Goal: Information Seeking & Learning: Learn about a topic

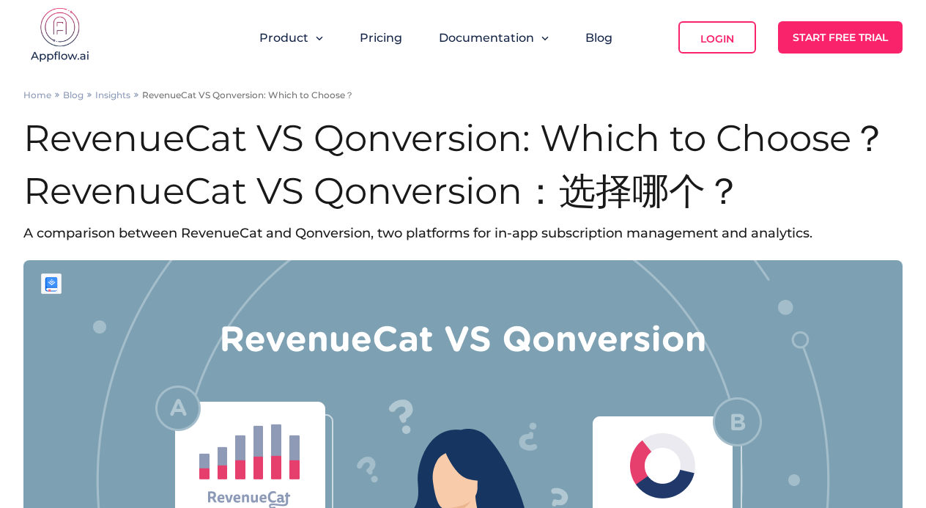
scroll to position [895, 0]
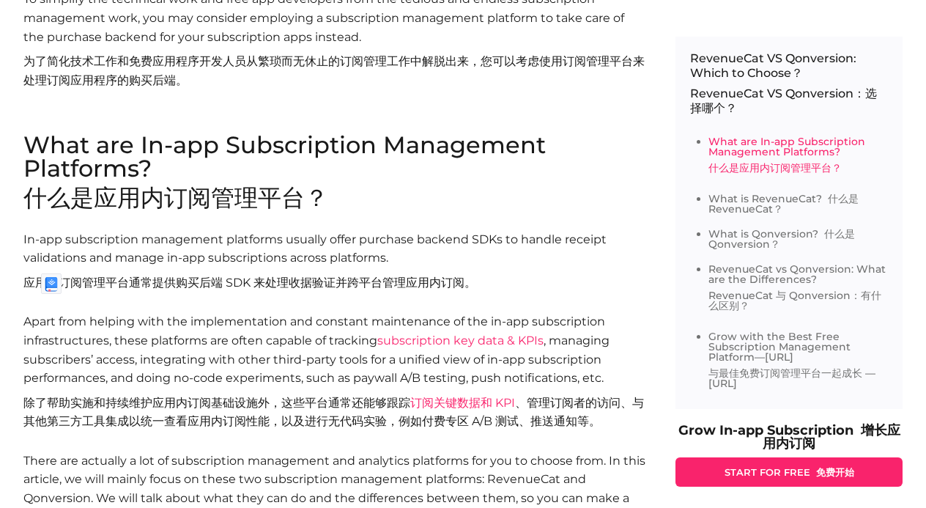
click at [256, 292] on p "In-app subscription management platforms usually offer purchase backend SDKs to…" at bounding box center [334, 264] width 623 height 68
click at [256, 291] on p "In-app subscription management platforms usually offer purchase backend SDKs to…" at bounding box center [334, 264] width 623 height 68
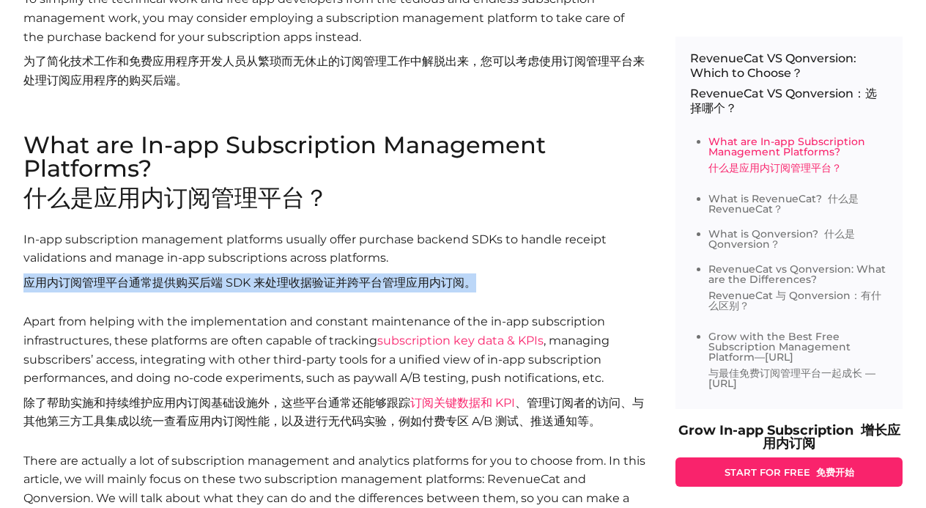
click at [256, 291] on p "In-app subscription management platforms usually offer purchase backend SDKs to…" at bounding box center [334, 264] width 623 height 68
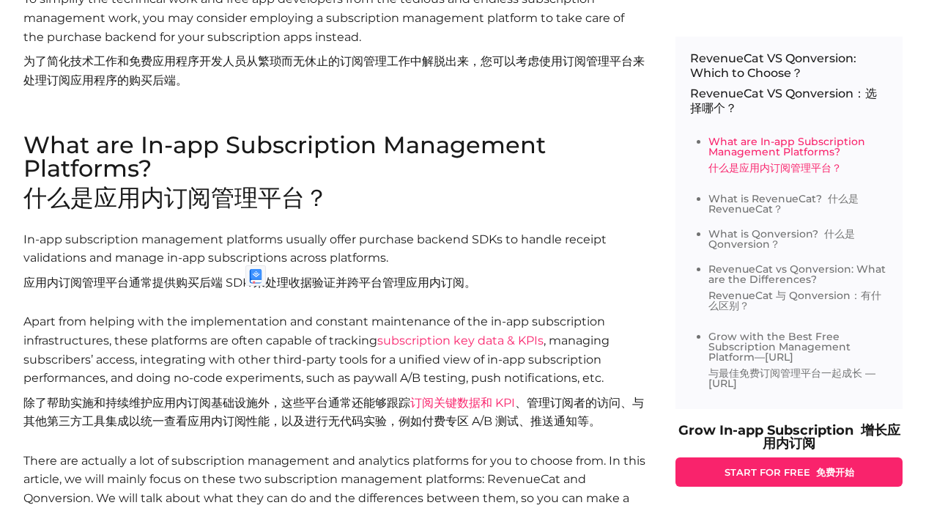
click at [115, 410] on font "除了帮助实施和持续维护应用内订阅基础设施外，这些平台通常还能够跟踪 订阅关键数据和 KPI 、管理订阅者的访问、与其他第三方工具集成以统一查看应用内订阅性能，…" at bounding box center [334, 411] width 623 height 37
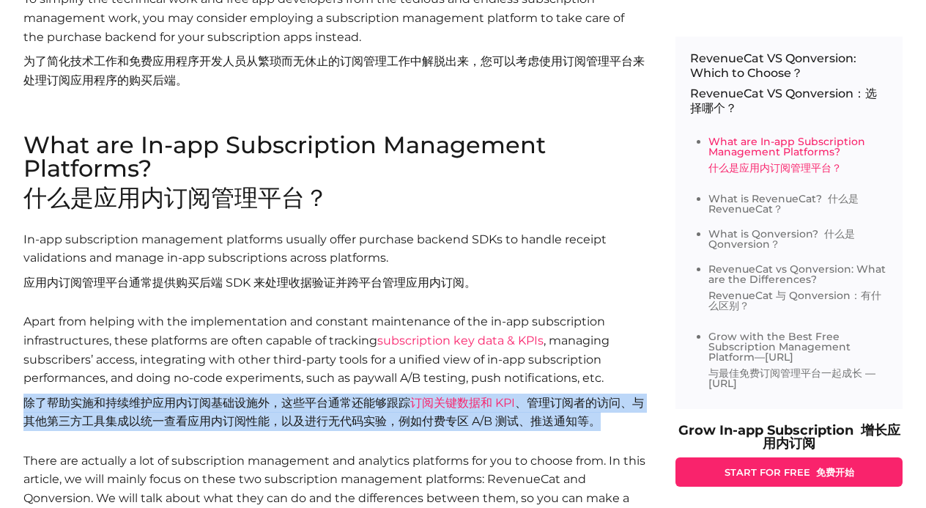
click at [115, 410] on font "除了帮助实施和持续维护应用内订阅基础设施外，这些平台通常还能够跟踪 订阅关键数据和 KPI 、管理订阅者的访问、与其他第三方工具集成以统一查看应用内订阅性能，…" at bounding box center [334, 411] width 623 height 37
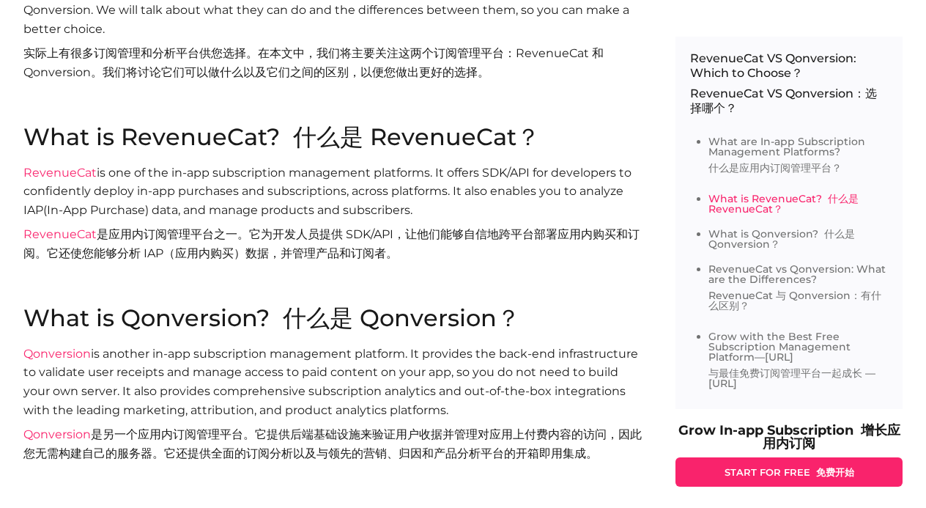
scroll to position [1396, 0]
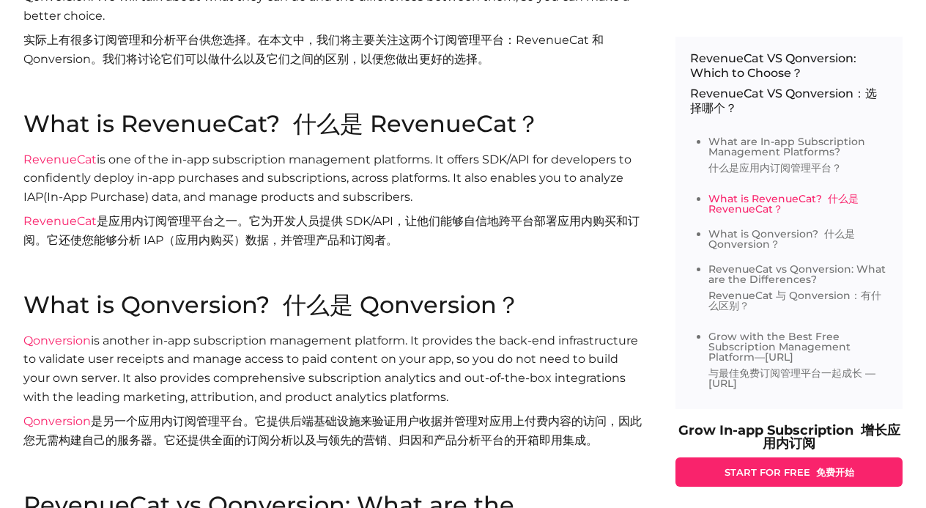
drag, startPoint x: 263, startPoint y: 423, endPoint x: 431, endPoint y: 421, distance: 168.5
click at [423, 423] on font "Qonversion 是另一个应用内订阅管理平台。它提供后端基础设施来验证用户收据并管理对应用上付费内容的访问，因此您无需构建自己的服务器。它还提供全面的订阅…" at bounding box center [332, 430] width 618 height 33
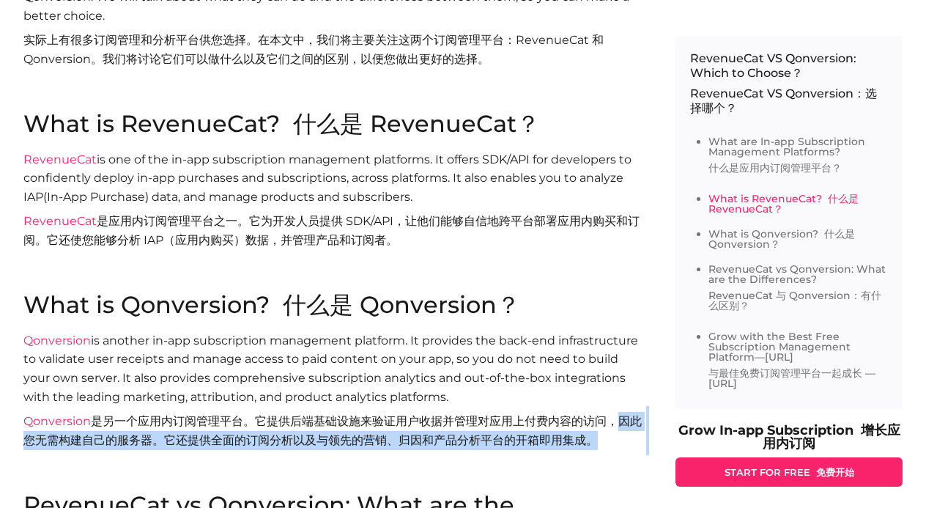
drag, startPoint x: 612, startPoint y: 417, endPoint x: 238, endPoint y: 458, distance: 376.5
click at [238, 458] on p "Qonversion is another in-app subscription management platform. It provides the …" at bounding box center [334, 412] width 623 height 162
click at [185, 442] on font "Qonversion 是另一个应用内订阅管理平台。它提供后端基础设施来验证用户收据并管理对应用上付费内容的访问，因此您无需构建自己的服务器。它还提供全面的订阅…" at bounding box center [332, 430] width 618 height 33
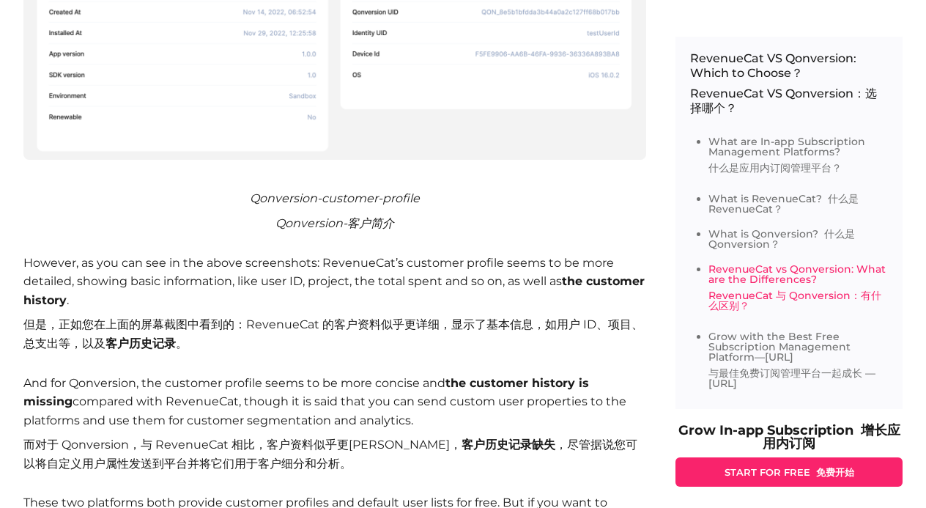
scroll to position [5992, 0]
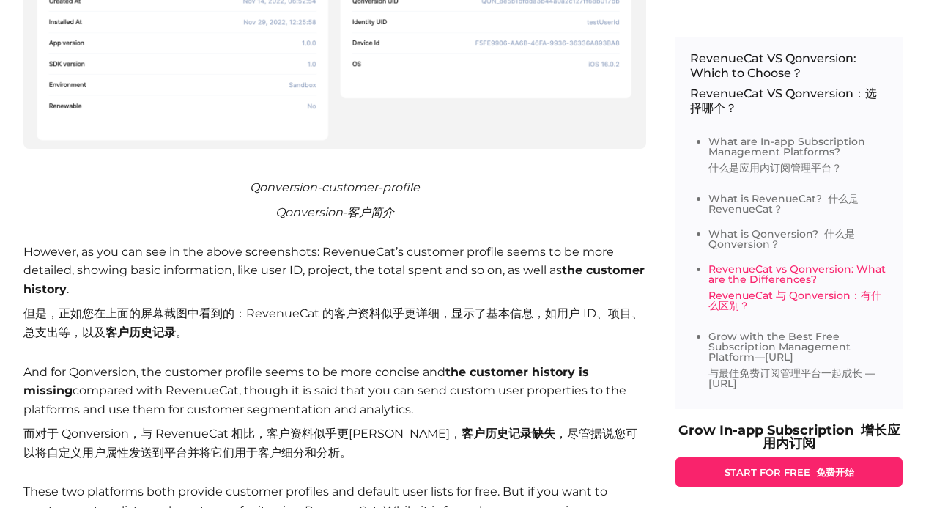
click at [305, 426] on p "And for Qonversion, the customer profile seems to be more concise and the custo…" at bounding box center [334, 415] width 623 height 105
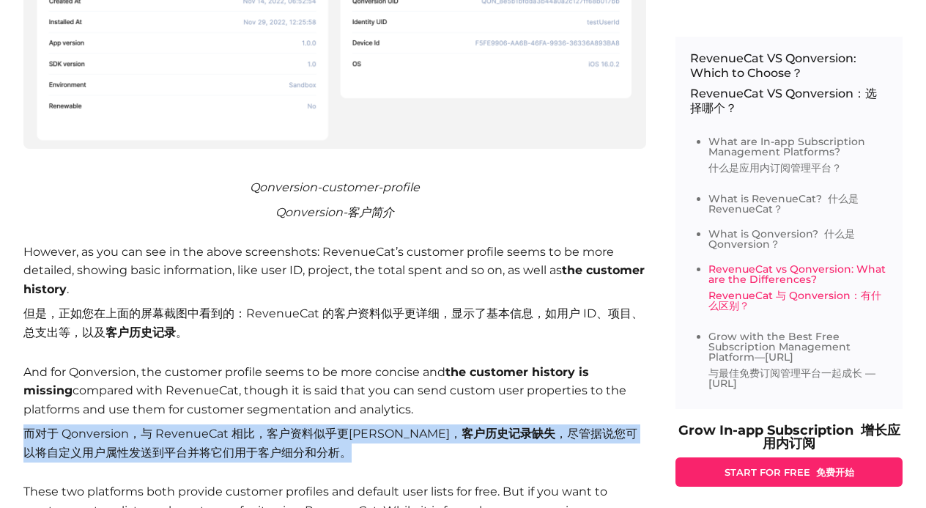
click at [305, 426] on p "And for Qonversion, the customer profile seems to be more concise and the custo…" at bounding box center [334, 415] width 623 height 105
click at [259, 426] on p "And for Qonversion, the customer profile seems to be more concise and the custo…" at bounding box center [334, 415] width 623 height 105
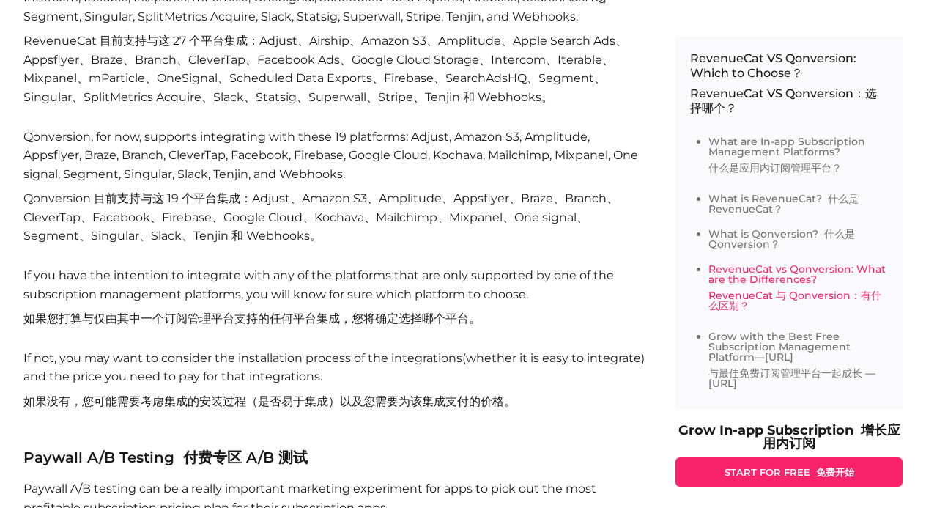
scroll to position [7300, 0]
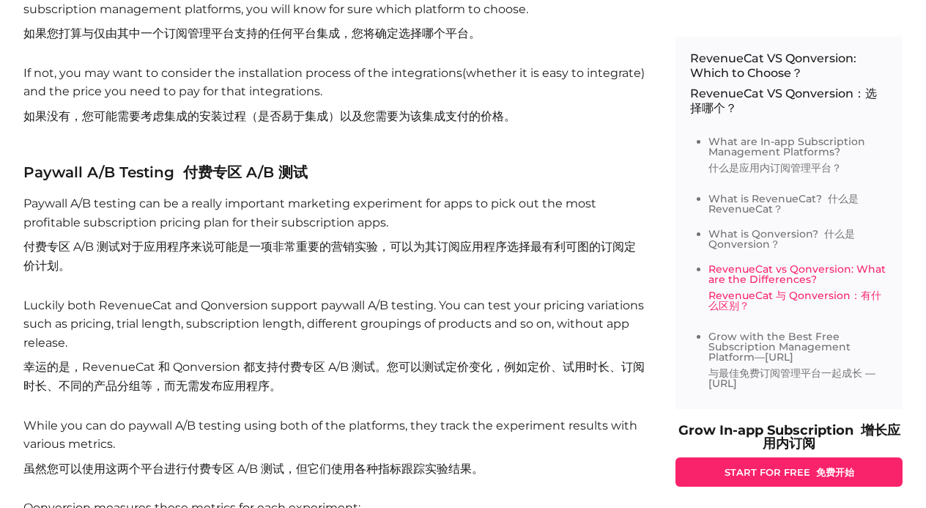
click at [217, 237] on font "付费专区 A/B 测试对于应用程序来说可能是一项非常重要的营销实验，可以为其订阅应用程序选择最有利可图的订阅定价计划。" at bounding box center [334, 255] width 623 height 37
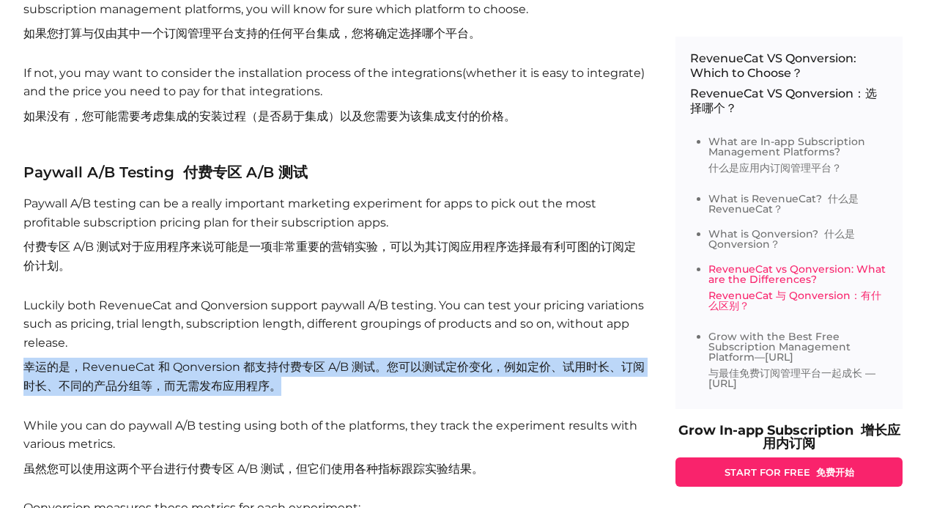
drag, startPoint x: 287, startPoint y: 335, endPoint x: 282, endPoint y: 296, distance: 39.2
click at [282, 296] on p "Luckily both RevenueCat and Qonversion support paywall A/B testing. You can tes…" at bounding box center [334, 348] width 623 height 105
click at [234, 357] on font "幸运的是，RevenueCat 和 Qonversion 都支持付费专区 A/B 测试。您可以测试定价变化，例如定价、试用时长、订阅时长、不同的产品分组等，而…" at bounding box center [334, 375] width 623 height 37
drag, startPoint x: 275, startPoint y: 334, endPoint x: 264, endPoint y: 289, distance: 46.0
click at [264, 296] on p "Luckily both RevenueCat and Qonversion support paywall A/B testing. You can tes…" at bounding box center [334, 348] width 623 height 105
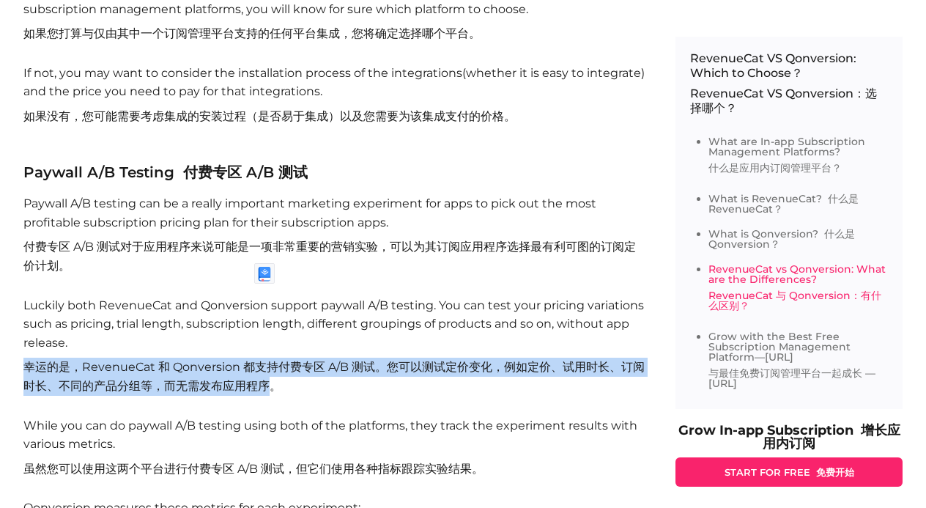
click at [265, 360] on font "幸运的是，RevenueCat 和 Qonversion 都支持付费专区 A/B 测试。您可以测试定价变化，例如定价、试用时长、订阅时长、不同的产品分组等，而…" at bounding box center [333, 376] width 621 height 33
drag, startPoint x: 286, startPoint y: 331, endPoint x: 52, endPoint y: 311, distance: 235.3
click at [52, 357] on font "幸运的是，RevenueCat 和 Qonversion 都支持付费专区 A/B 测试。您可以测试定价变化，例如定价、试用时长、订阅时长、不同的产品分组等，而…" at bounding box center [334, 375] width 623 height 37
click at [96, 357] on font "幸运的是，RevenueCat 和 Qonversion 都支持付费专区 A/B 测试。您可以测试定价变化，例如定价、试用时长、订阅时长、不同的产品分组等，而…" at bounding box center [334, 375] width 623 height 37
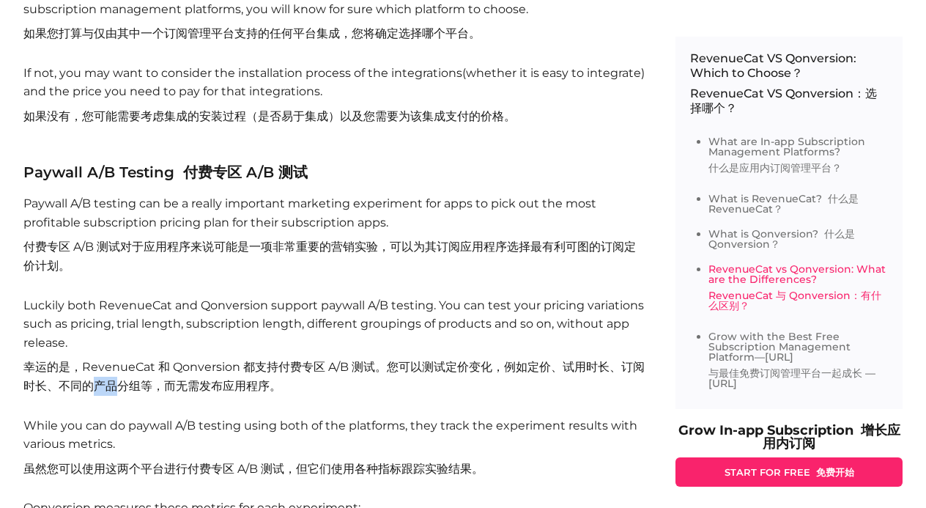
click at [96, 357] on font "幸运的是，RevenueCat 和 Qonversion 都支持付费专区 A/B 测试。您可以测试定价变化，例如定价、试用时长、订阅时长、不同的产品分组等，而…" at bounding box center [334, 375] width 623 height 37
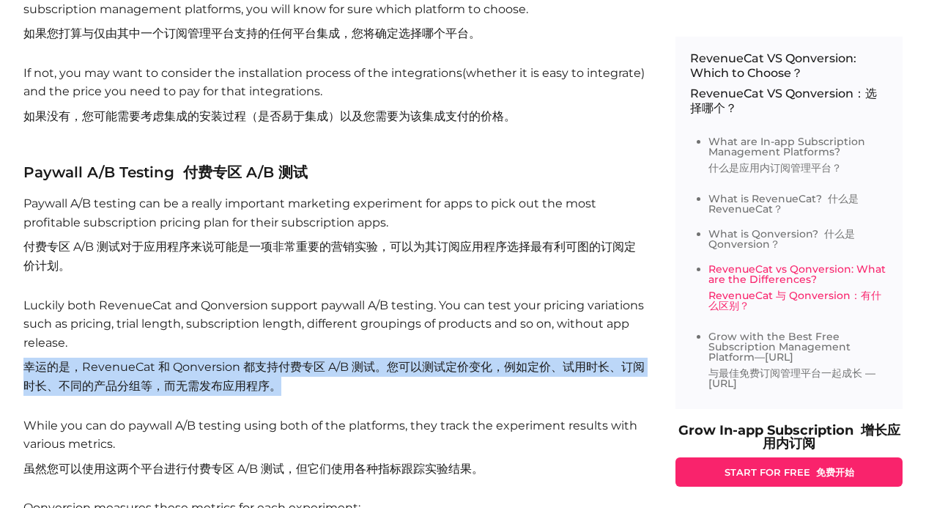
click at [96, 357] on font "幸运的是，RevenueCat 和 Qonversion 都支持付费专区 A/B 测试。您可以测试定价变化，例如定价、试用时长、订阅时长、不同的产品分组等，而…" at bounding box center [334, 375] width 623 height 37
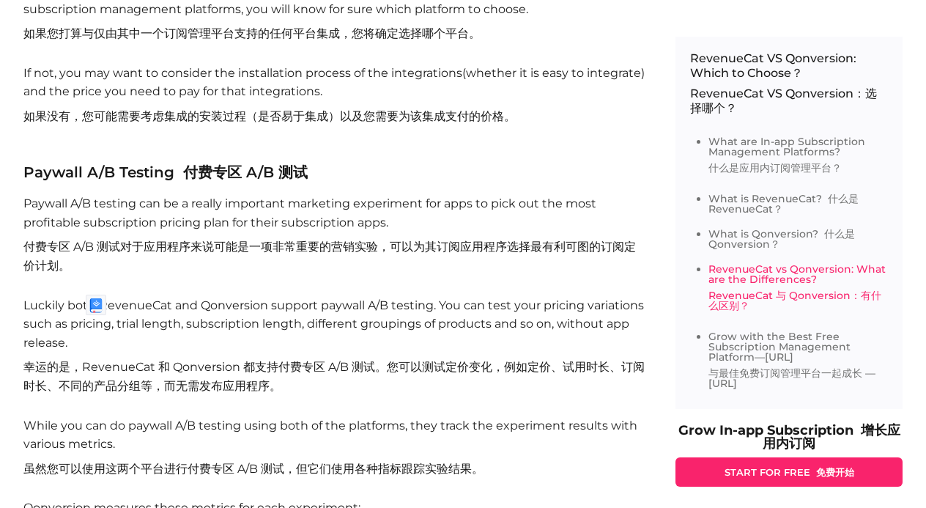
click at [141, 461] on font "虽然您可以使用这两个平台进行付费专区 A/B 测试，但它们使用各种指标跟踪实验结果。" at bounding box center [253, 468] width 460 height 14
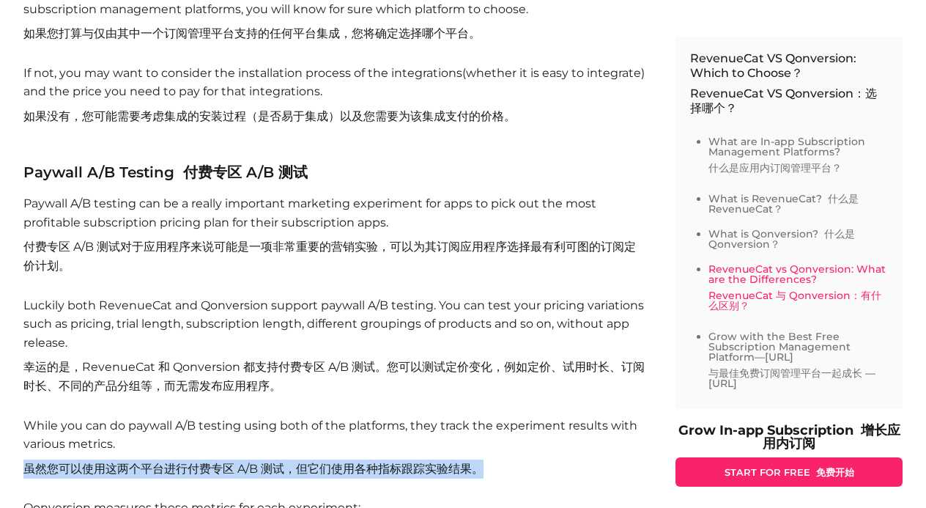
click at [141, 461] on font "虽然您可以使用这两个平台进行付费专区 A/B 测试，但它们使用各种指标跟踪实验结果。" at bounding box center [253, 468] width 460 height 14
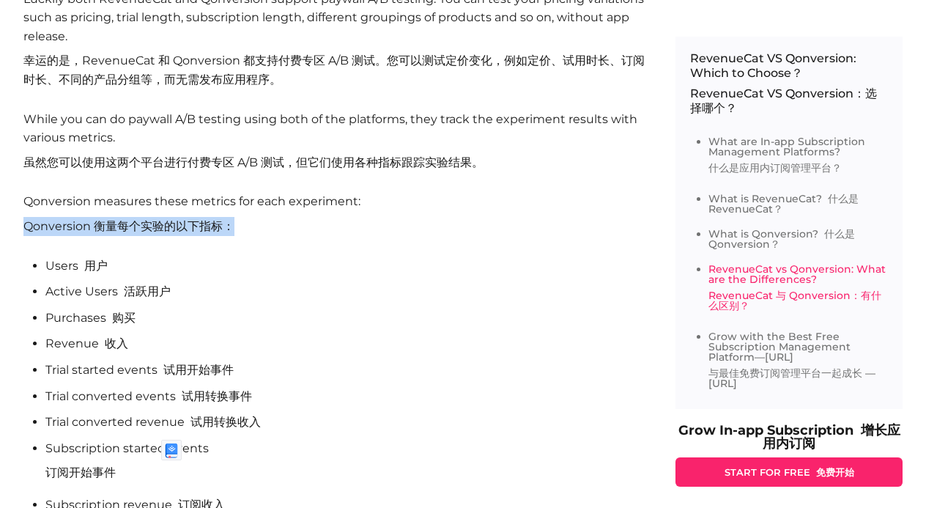
scroll to position [7607, 0]
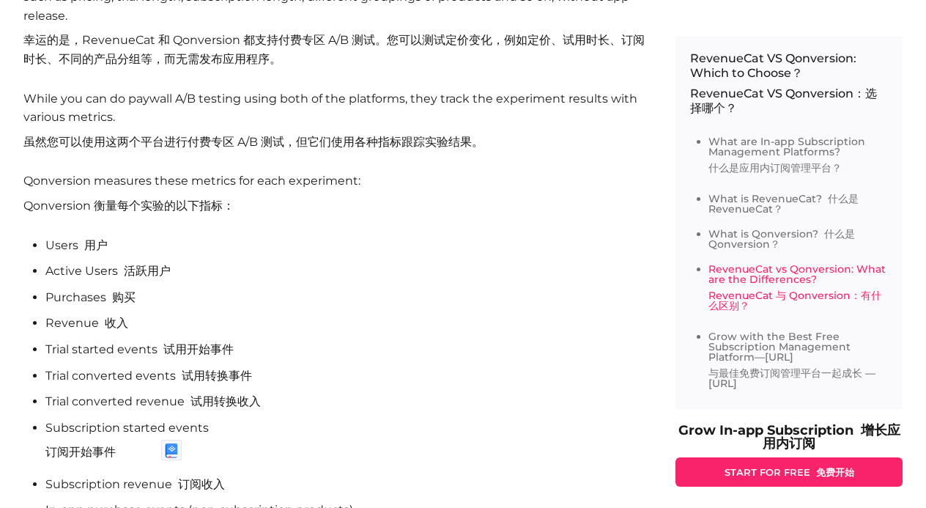
click at [218, 477] on font "订阅收入" at bounding box center [201, 484] width 47 height 14
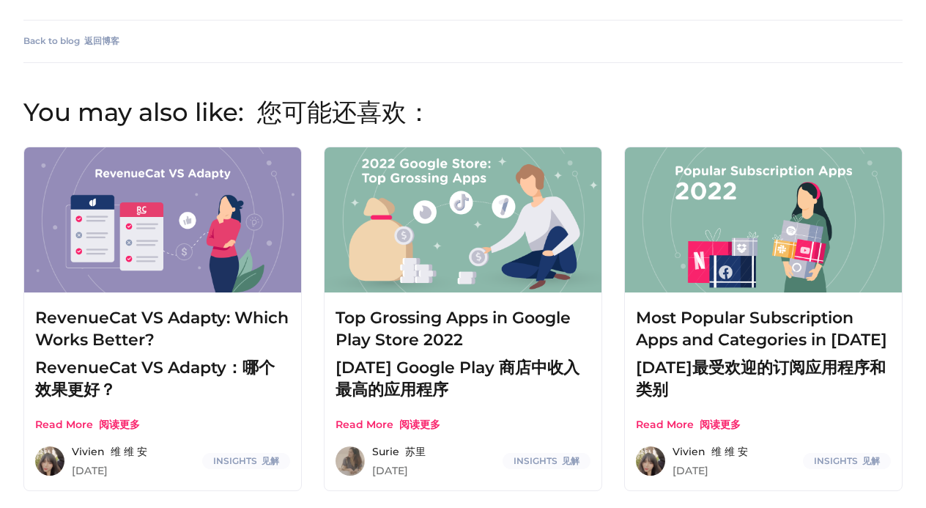
scroll to position [11669, 0]
